Goal: Information Seeking & Learning: Learn about a topic

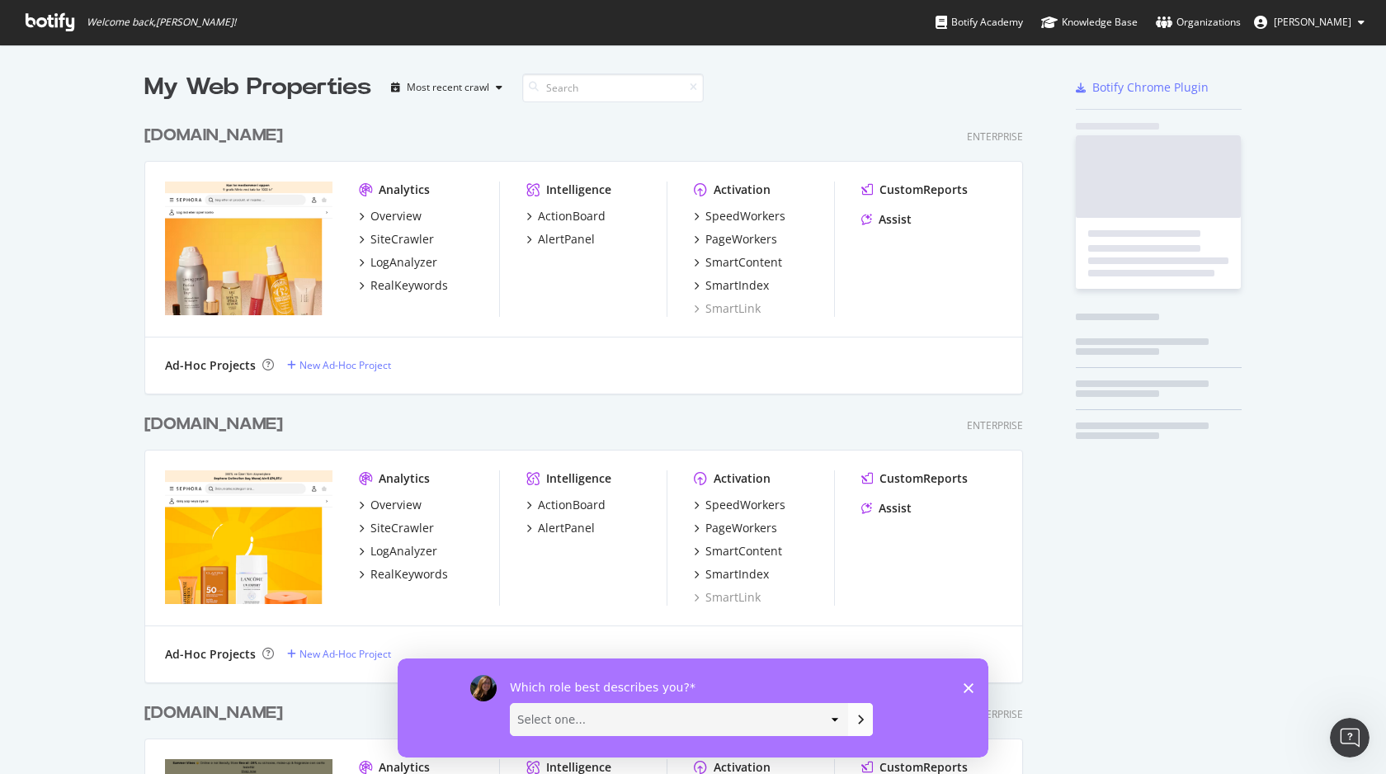
scroll to position [3824, 892]
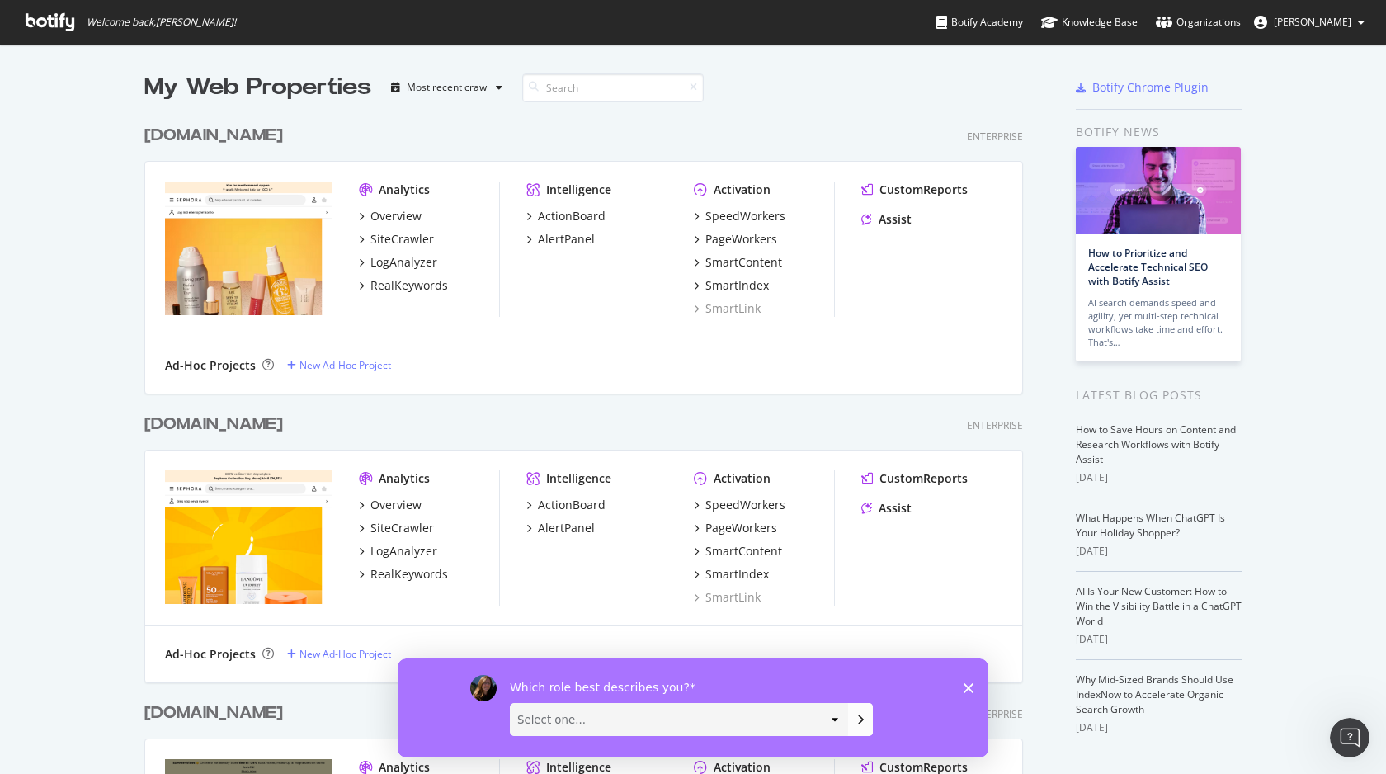
click at [971, 691] on icon "Fermer l'enquête" at bounding box center [969, 687] width 10 height 10
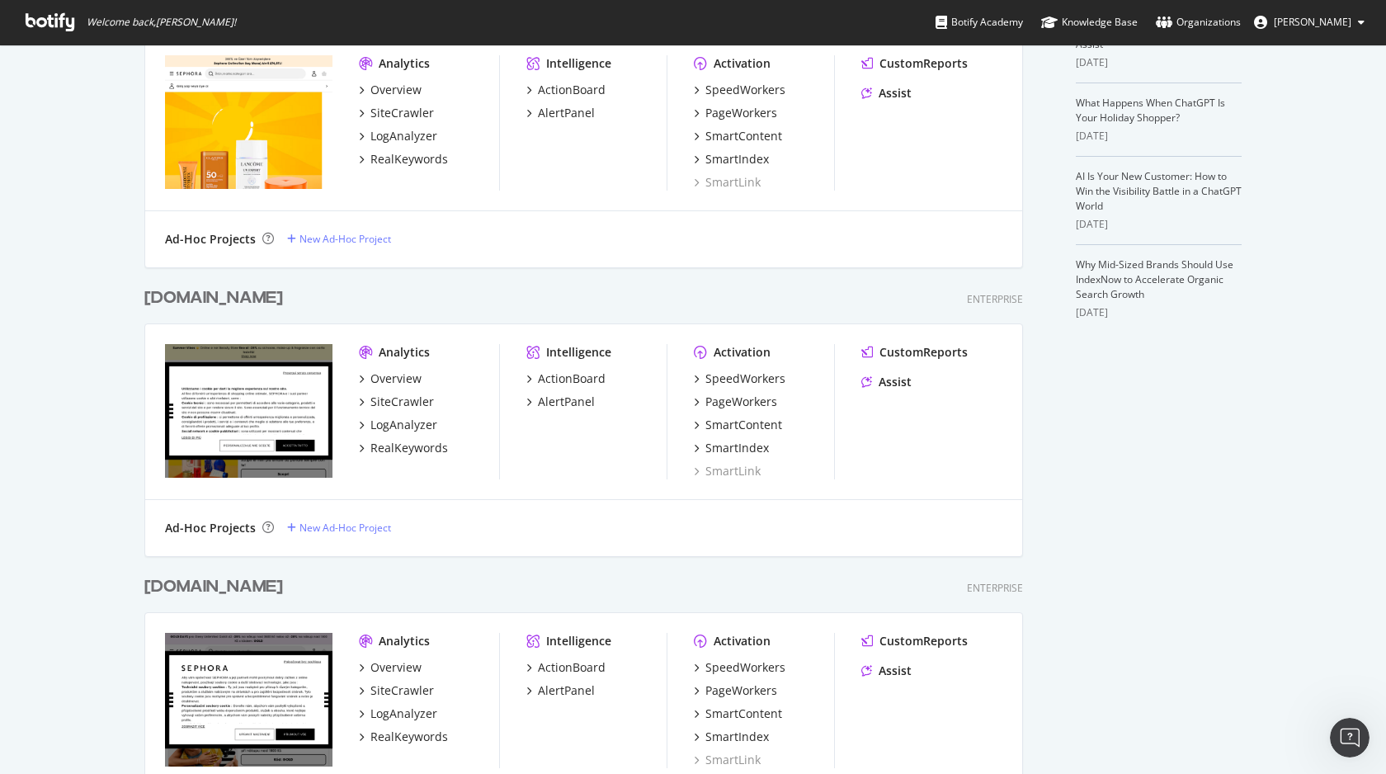
scroll to position [416, 0]
click at [399, 380] on div "Overview" at bounding box center [395, 378] width 51 height 17
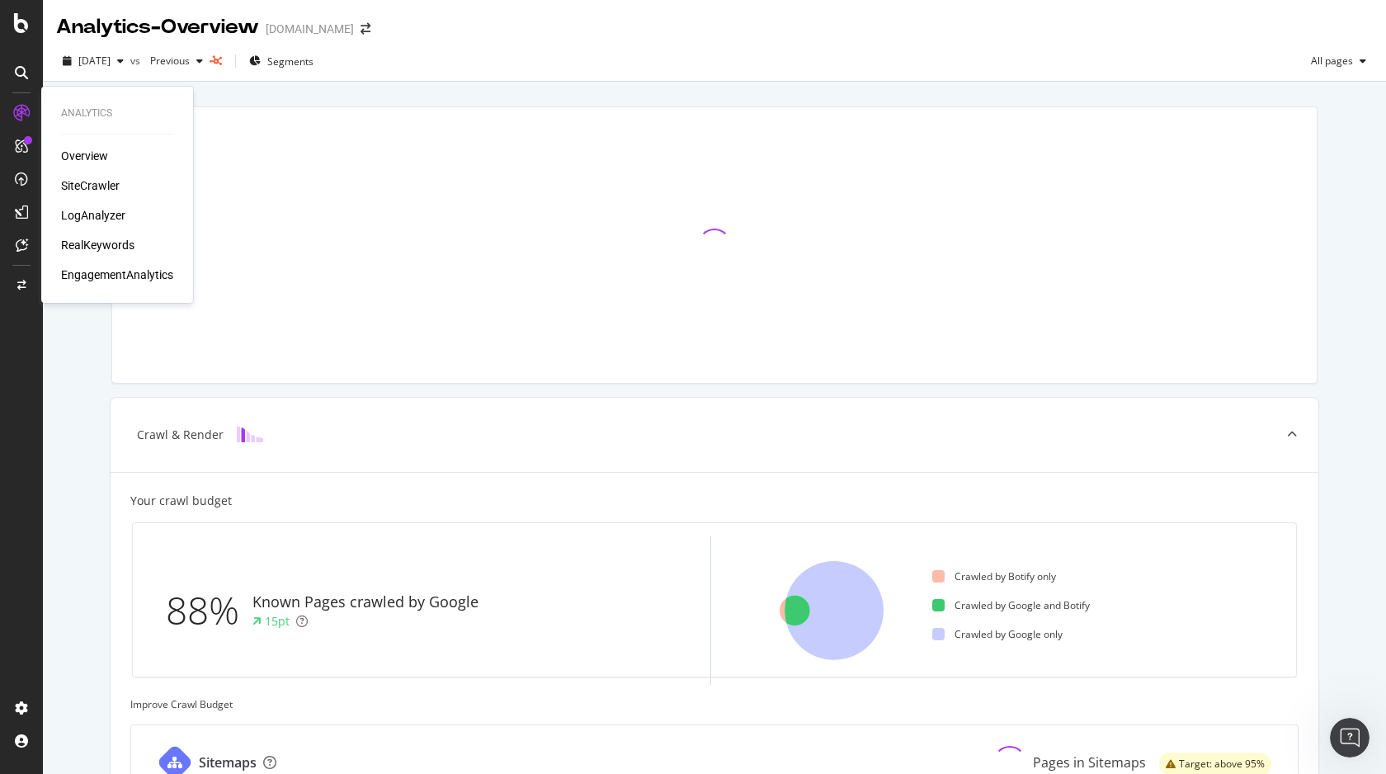
click at [97, 187] on div "SiteCrawler" at bounding box center [90, 185] width 59 height 17
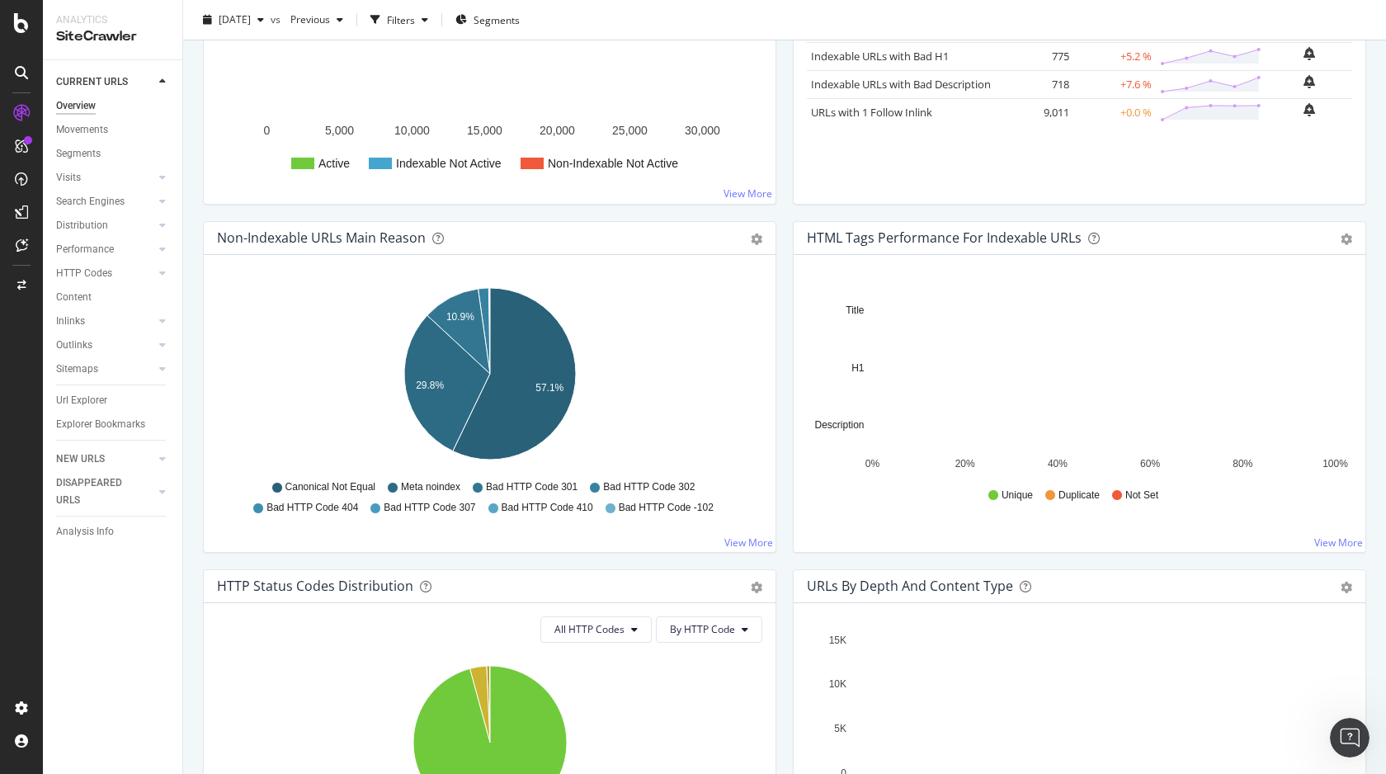
scroll to position [16, 0]
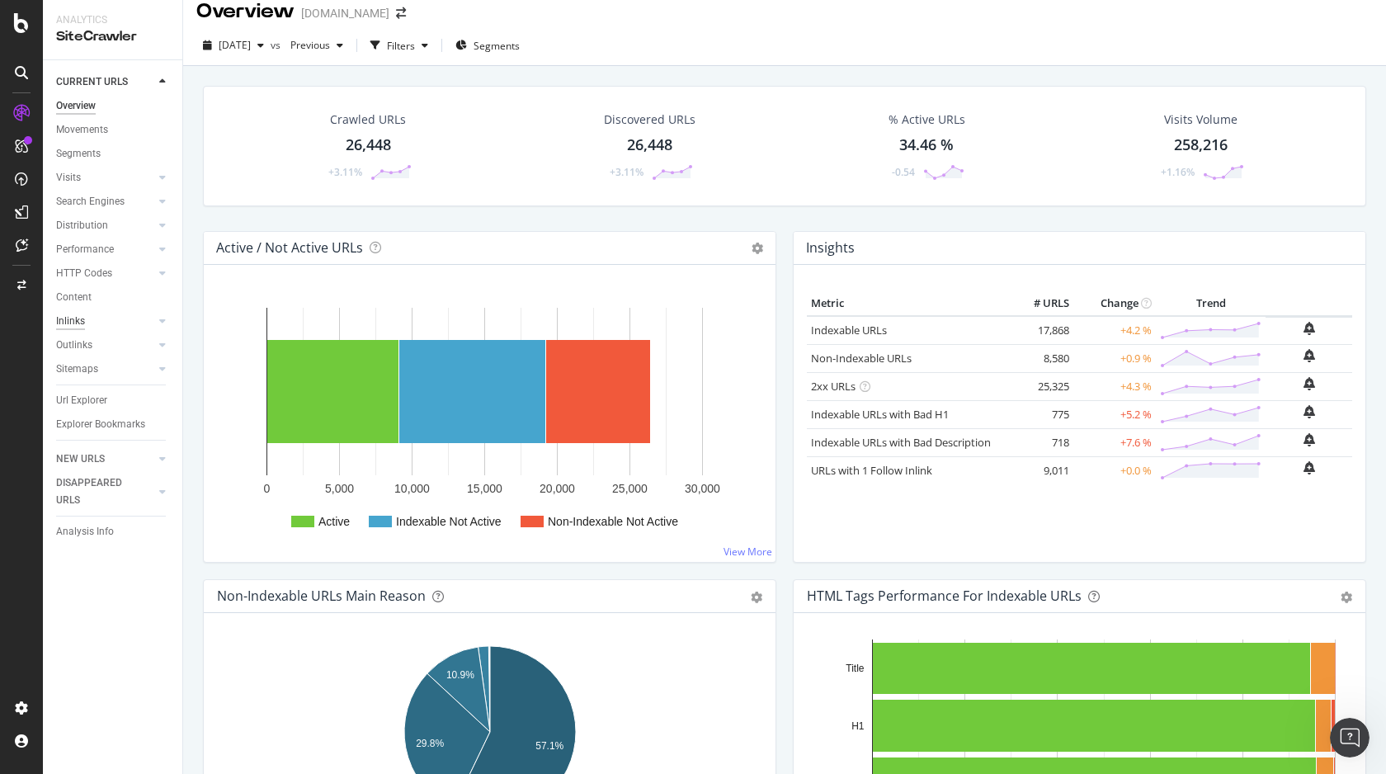
click at [78, 317] on div "Inlinks" at bounding box center [70, 321] width 29 height 17
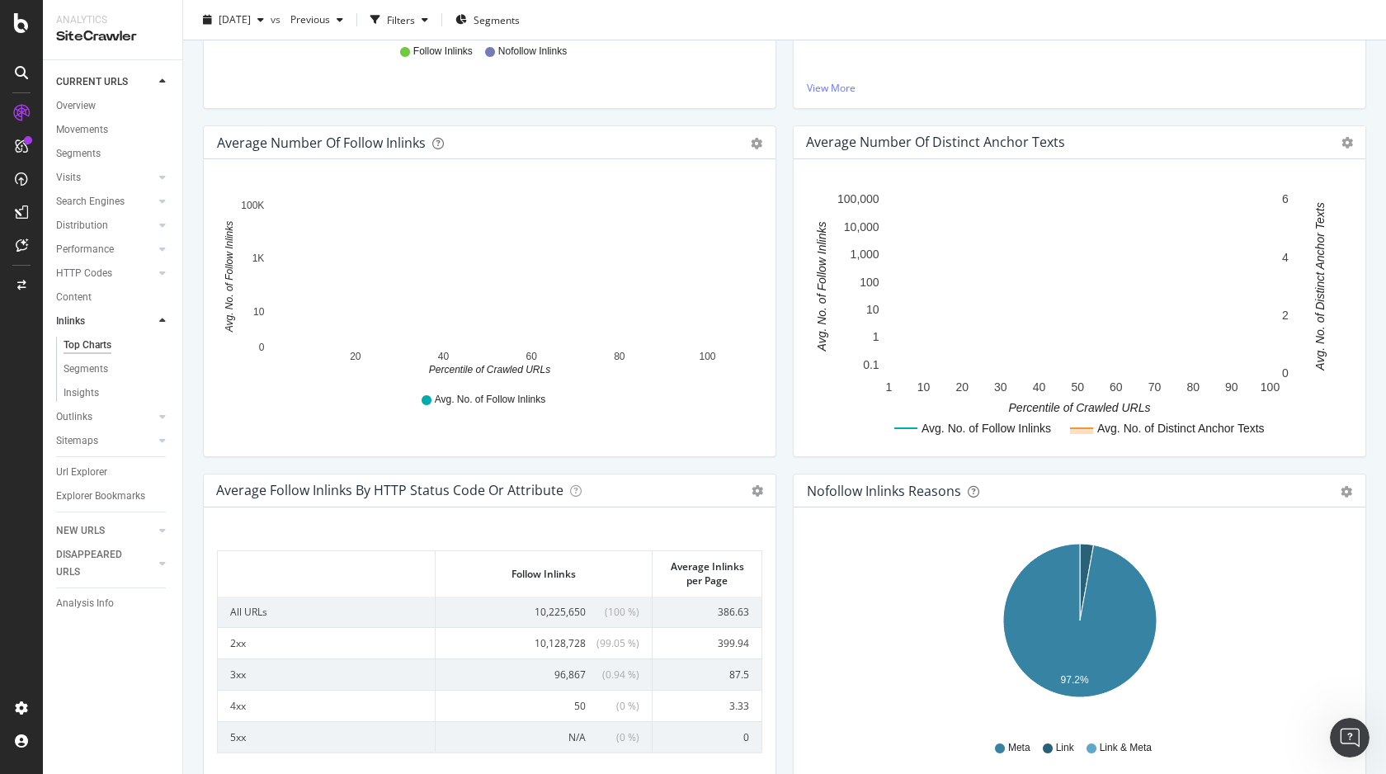
scroll to position [551, 0]
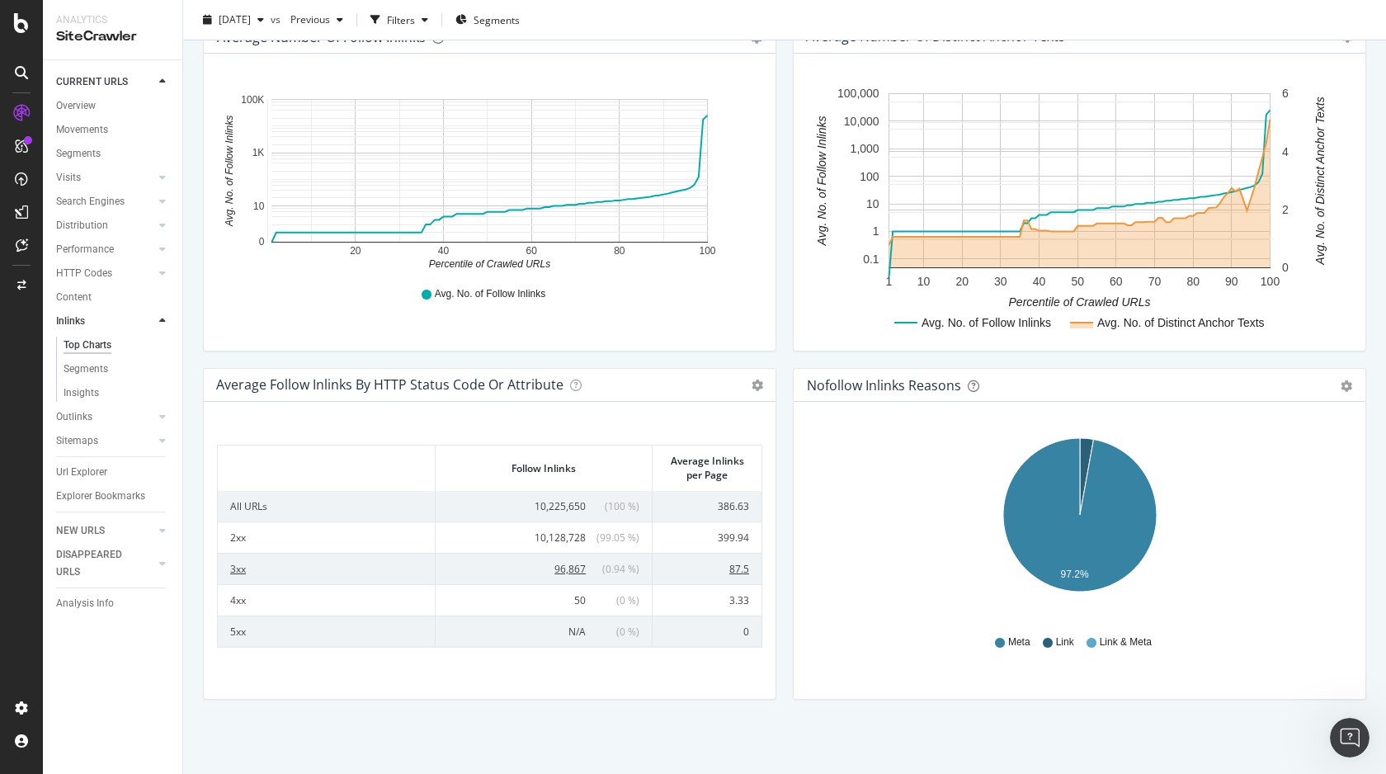
click at [578, 571] on span "96,867" at bounding box center [569, 569] width 31 height 14
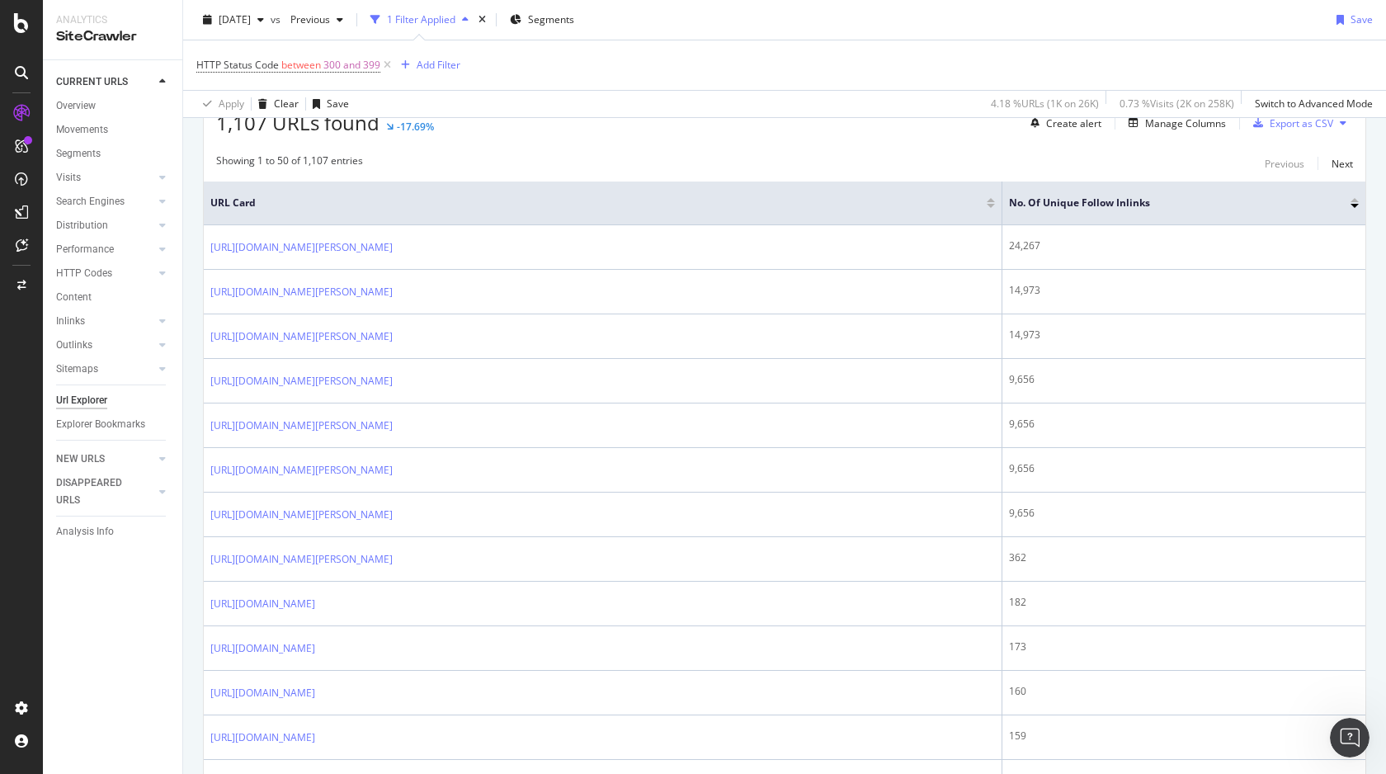
scroll to position [352, 0]
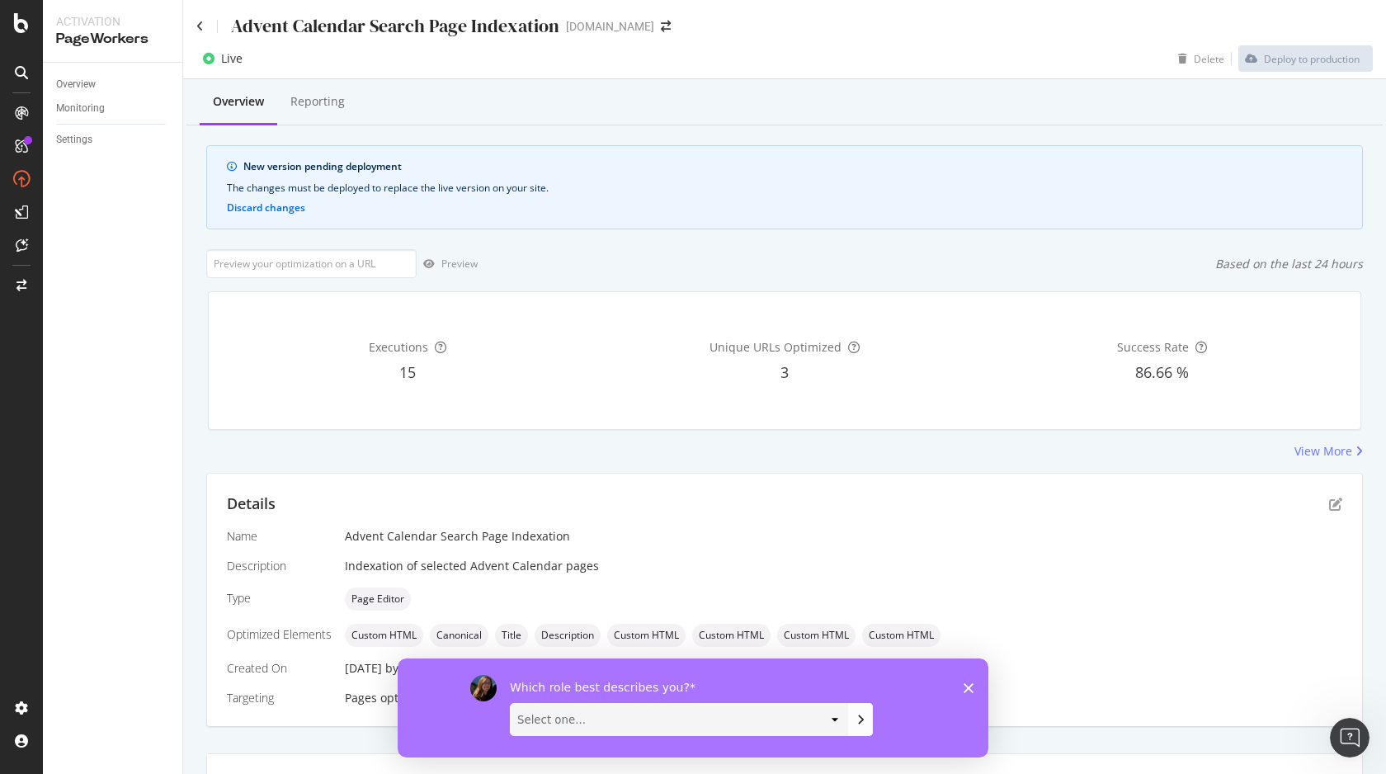
scroll to position [307, 0]
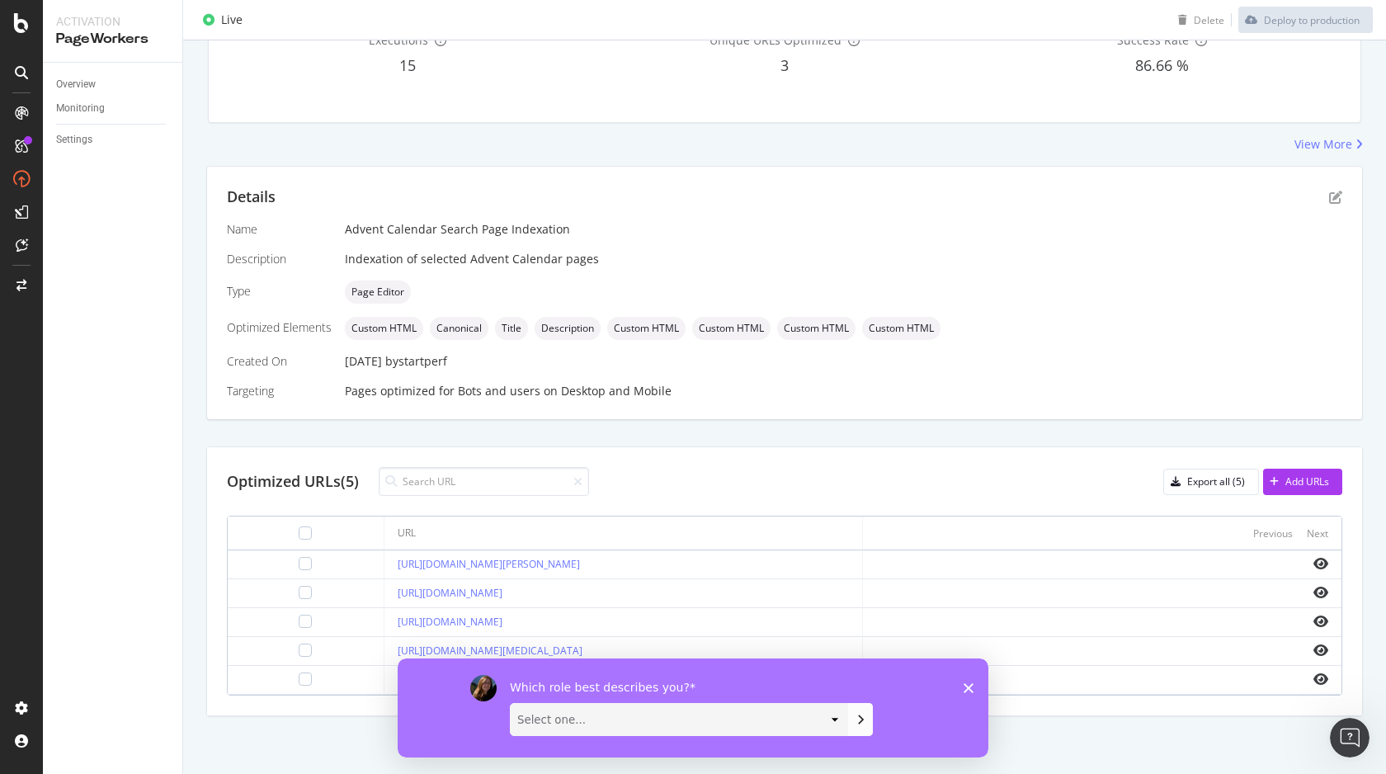
click at [969, 688] on polygon "Fermer l'enquête" at bounding box center [969, 687] width 10 height 10
